Goal: Check status: Check status

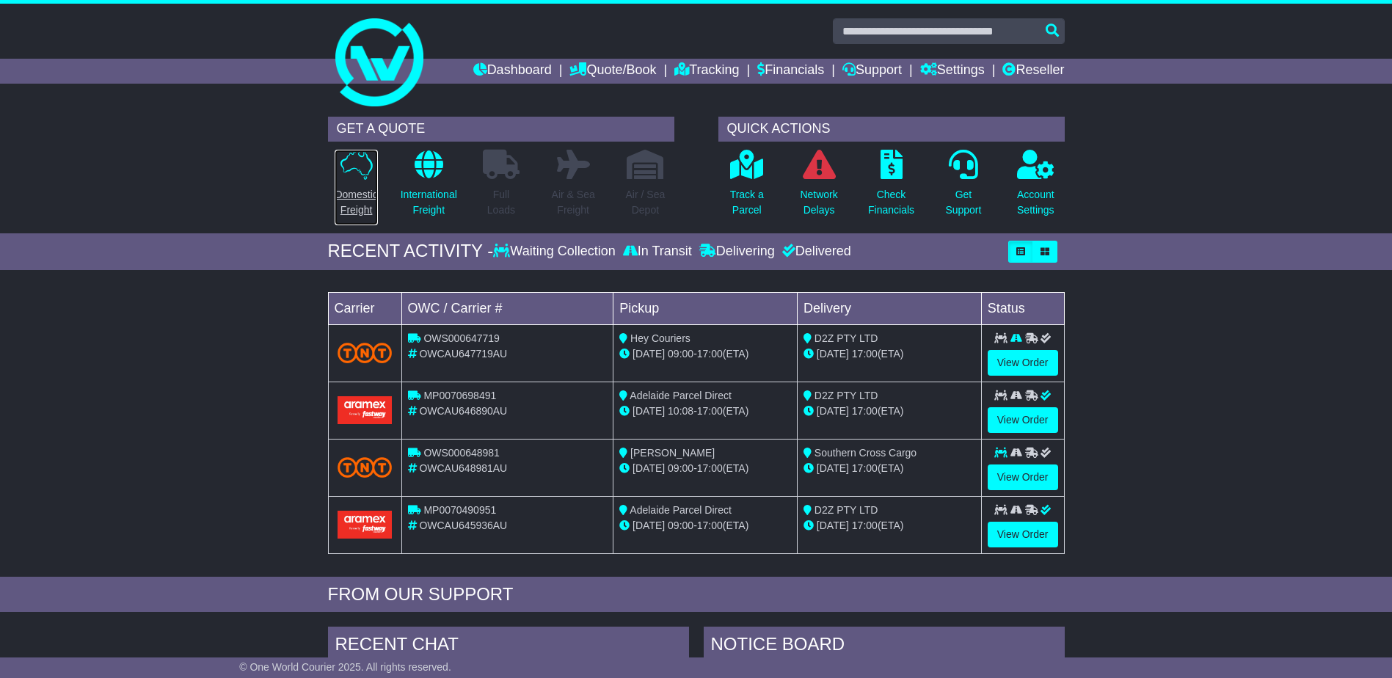
click at [360, 198] on p "Domestic Freight" at bounding box center [356, 202] width 43 height 31
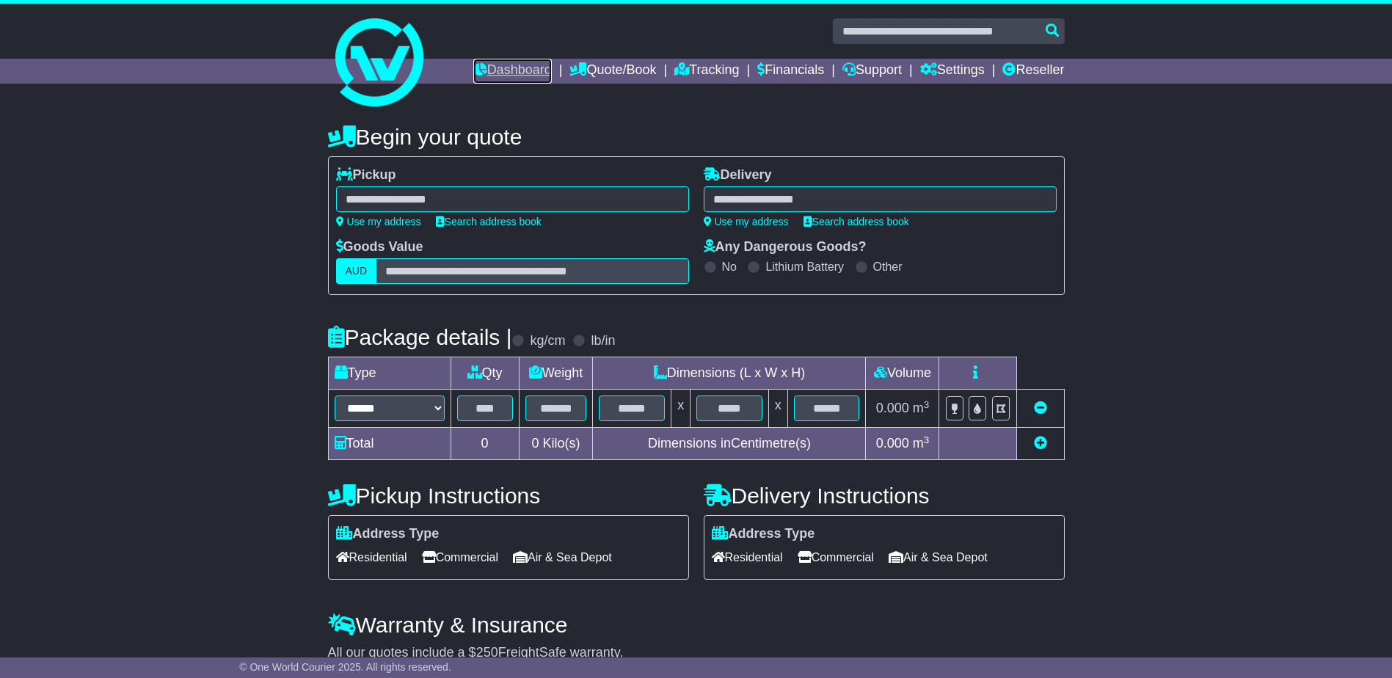
click at [504, 69] on link "Dashboard" at bounding box center [512, 71] width 78 height 25
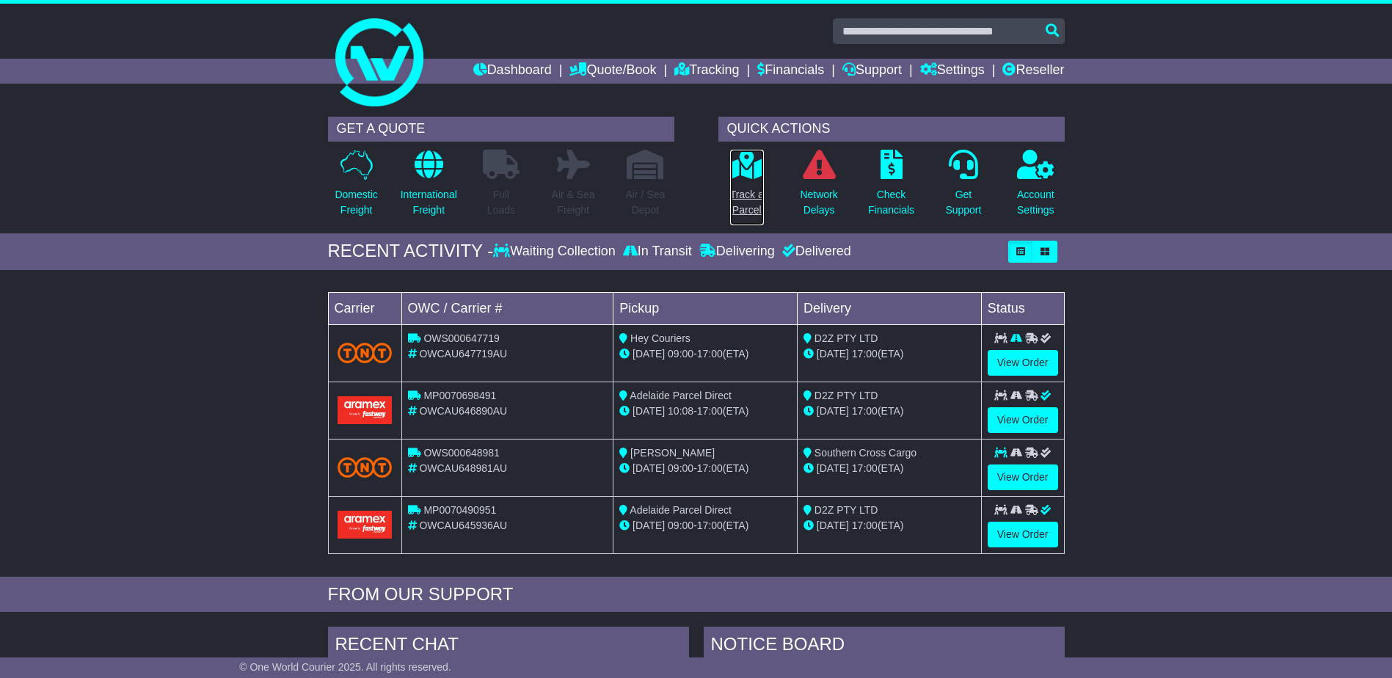
click at [742, 206] on p "Track a Parcel" at bounding box center [747, 202] width 34 height 31
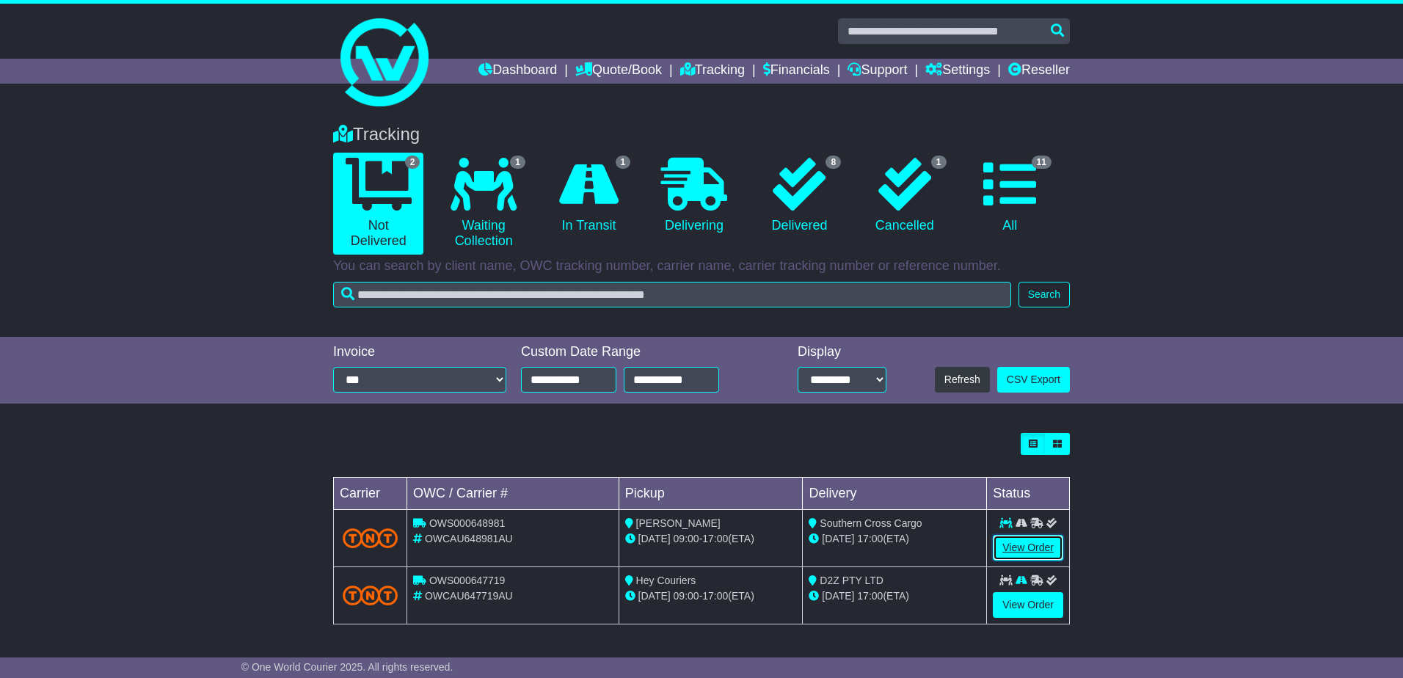
click at [1015, 540] on link "View Order" at bounding box center [1028, 548] width 70 height 26
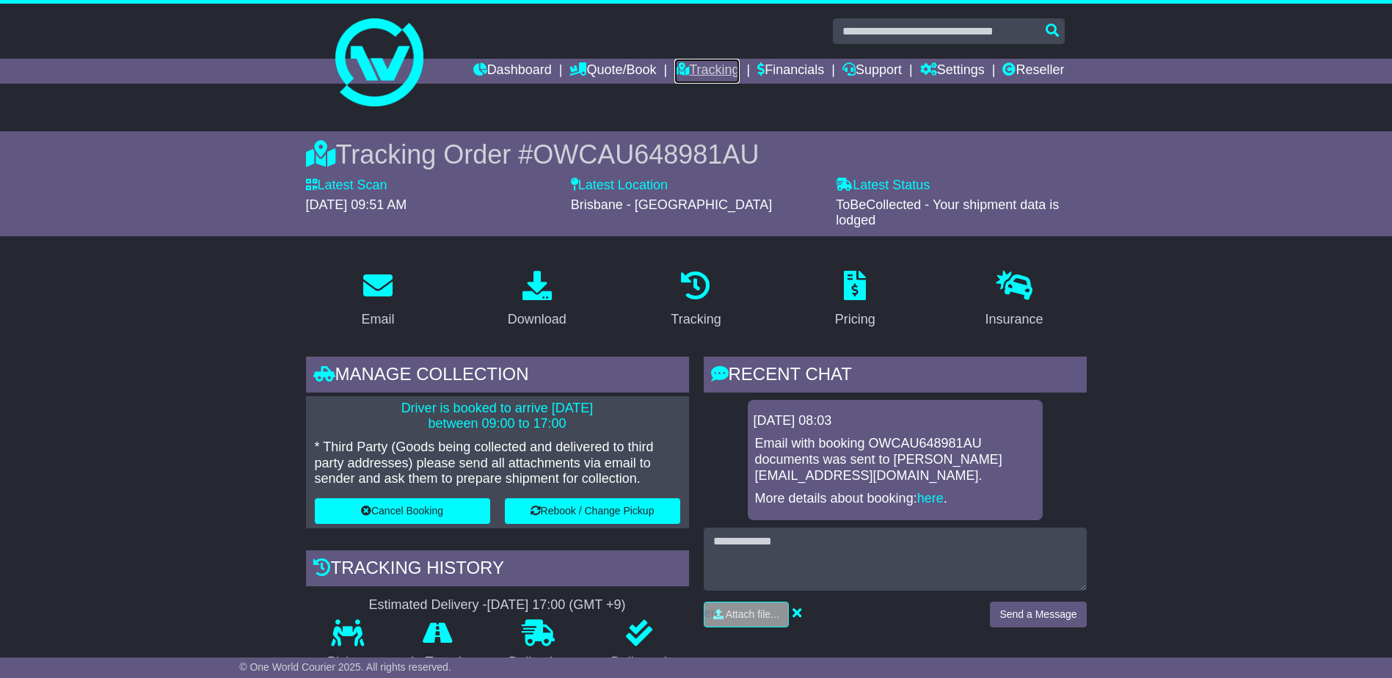
click at [712, 67] on link "Tracking" at bounding box center [706, 71] width 65 height 25
